Goal: Task Accomplishment & Management: Manage account settings

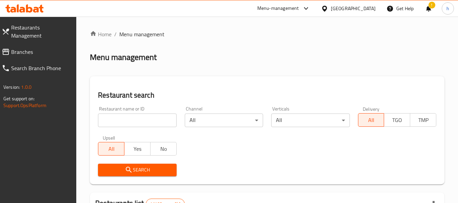
click at [287, 6] on div "Menu-management" at bounding box center [278, 8] width 42 height 8
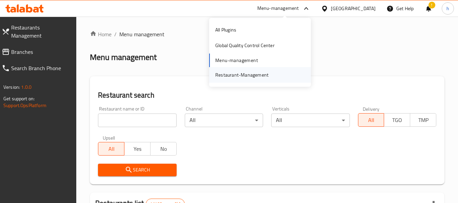
click at [263, 78] on div "Restaurant-Management" at bounding box center [241, 74] width 53 height 7
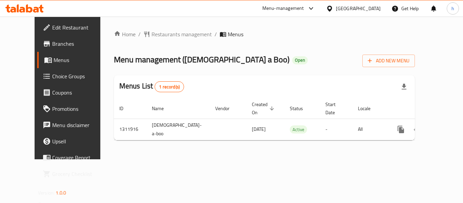
click at [304, 6] on div "Menu-management" at bounding box center [283, 8] width 42 height 8
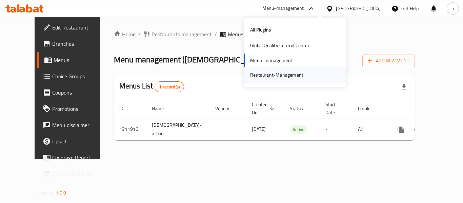
click at [299, 75] on div "Restaurant-Management" at bounding box center [276, 74] width 53 height 7
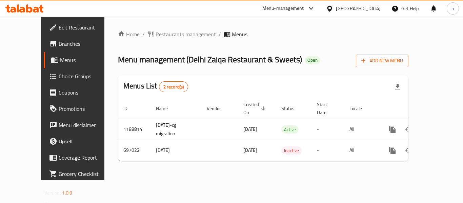
click at [304, 5] on div "Menu-management" at bounding box center [283, 8] width 42 height 8
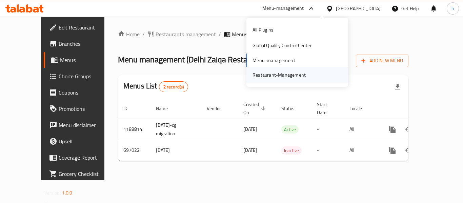
click at [284, 76] on div "Restaurant-Management" at bounding box center [278, 74] width 53 height 7
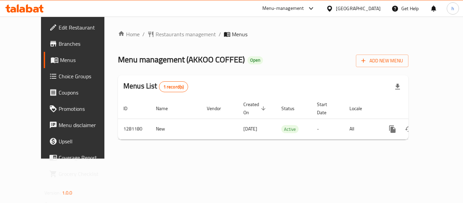
click at [282, 13] on div "Menu-management" at bounding box center [289, 8] width 64 height 16
click at [286, 7] on div "Menu-management" at bounding box center [283, 8] width 42 height 8
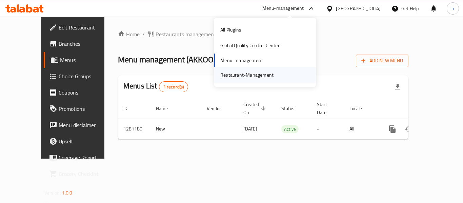
click at [273, 74] on div "Restaurant-Management" at bounding box center [247, 75] width 64 height 16
